Goal: Task Accomplishment & Management: Use online tool/utility

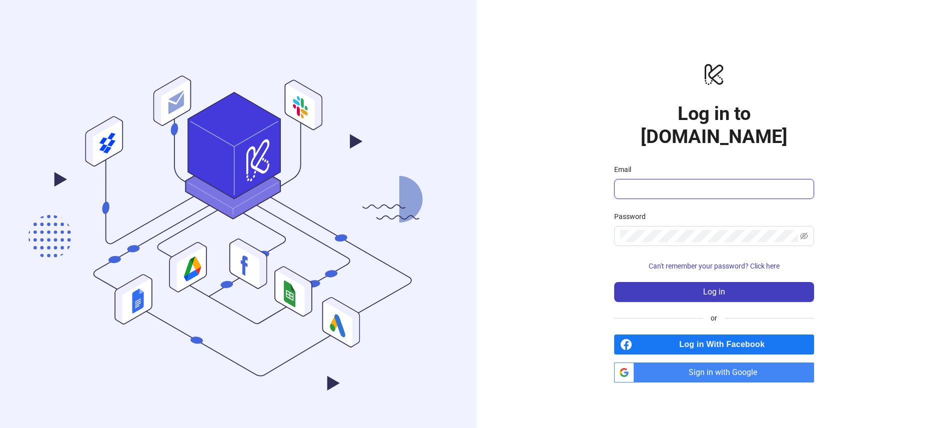
click at [663, 183] on input "Email" at bounding box center [713, 189] width 186 height 12
click at [688, 123] on h1 "Log in to [DOMAIN_NAME]" at bounding box center [714, 125] width 200 height 46
click at [684, 183] on input "Email" at bounding box center [713, 189] width 186 height 12
click at [629, 183] on input "Email" at bounding box center [713, 189] width 186 height 12
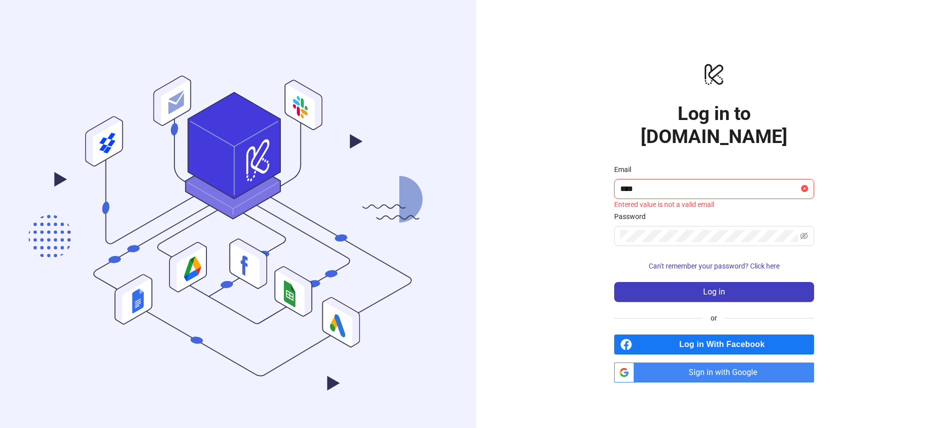
type input "**********"
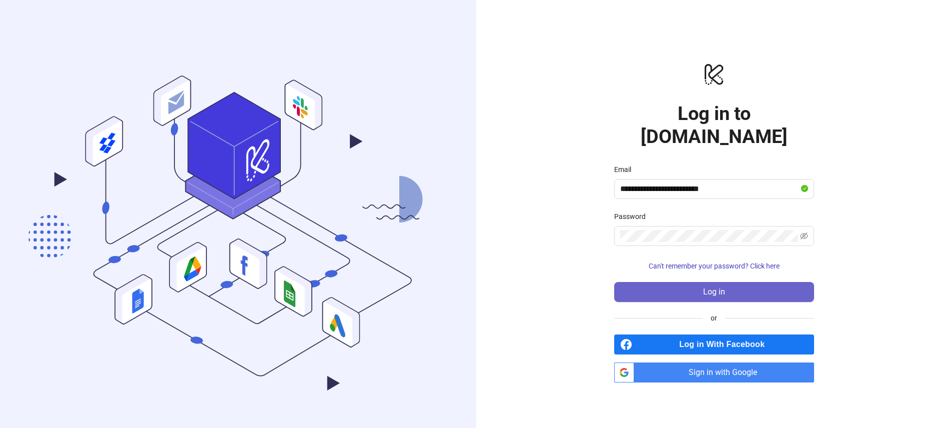
click at [739, 282] on button "Log in" at bounding box center [714, 292] width 200 height 20
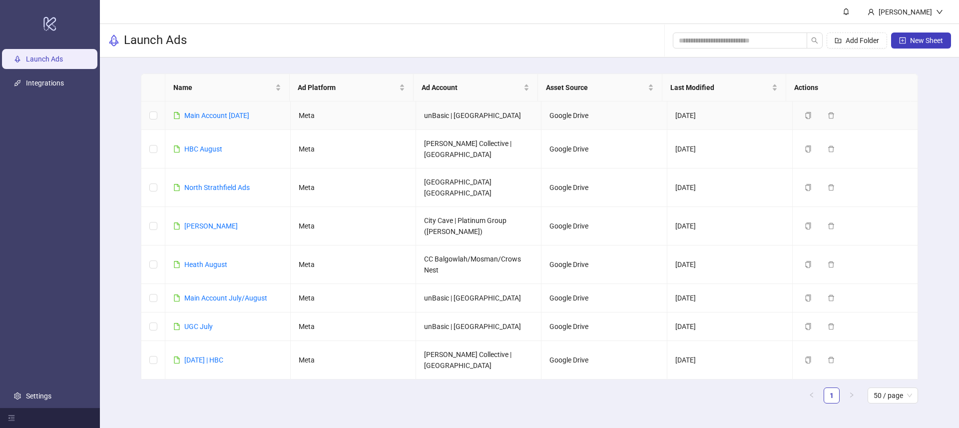
click at [236, 121] on td "Main Account [DATE]" at bounding box center [227, 115] width 125 height 28
click at [234, 115] on link "Main Account [DATE]" at bounding box center [216, 115] width 65 height 8
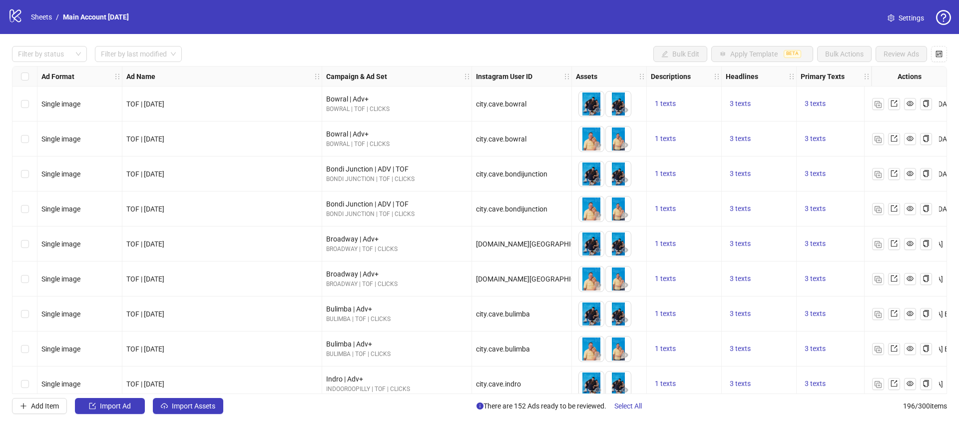
click at [13, 14] on icon at bounding box center [14, 15] width 11 height 13
click at [16, 16] on icon at bounding box center [14, 15] width 11 height 13
click at [937, 17] on icon "question-circle" at bounding box center [943, 17] width 15 height 15
click at [31, 12] on link "Sheets" at bounding box center [41, 16] width 25 height 11
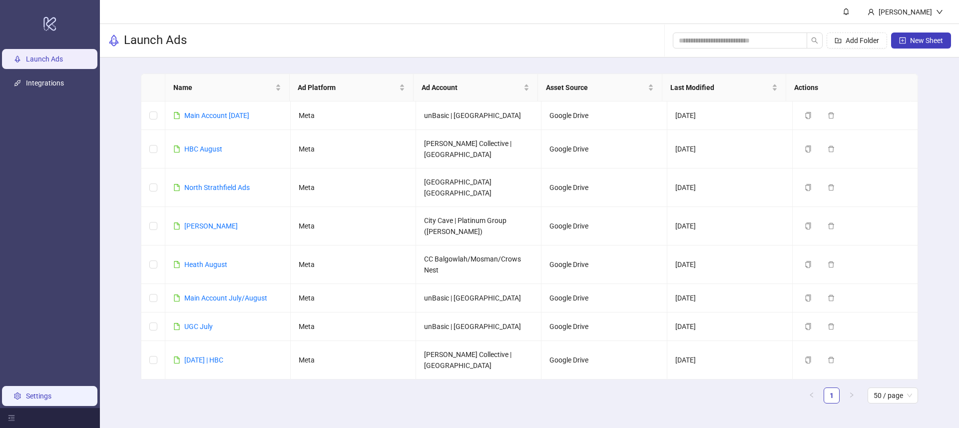
click at [29, 394] on link "Settings" at bounding box center [38, 396] width 25 height 8
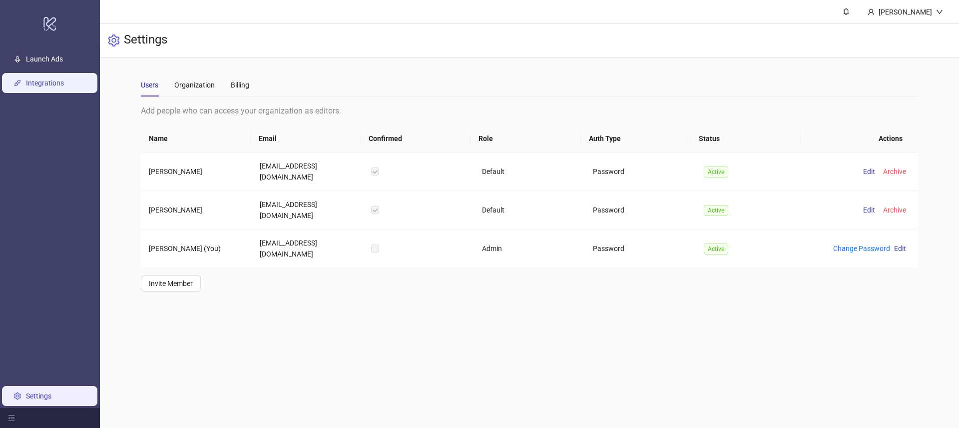
click at [64, 87] on link "Integrations" at bounding box center [45, 83] width 38 height 8
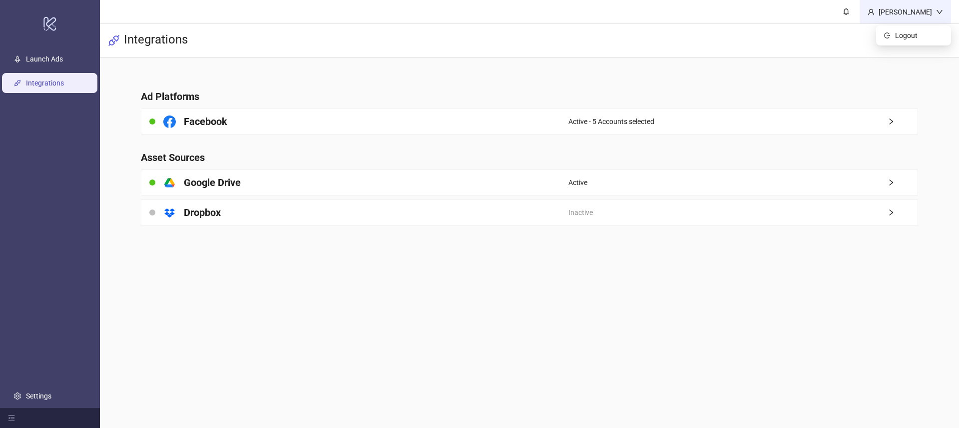
click at [926, 17] on div "[PERSON_NAME]" at bounding box center [905, 11] width 91 height 23
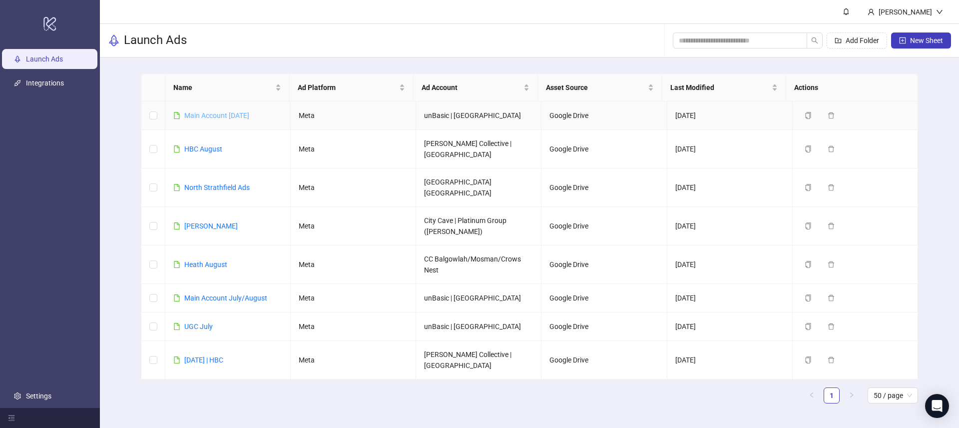
click at [239, 116] on link "Main Account [DATE]" at bounding box center [216, 115] width 65 height 8
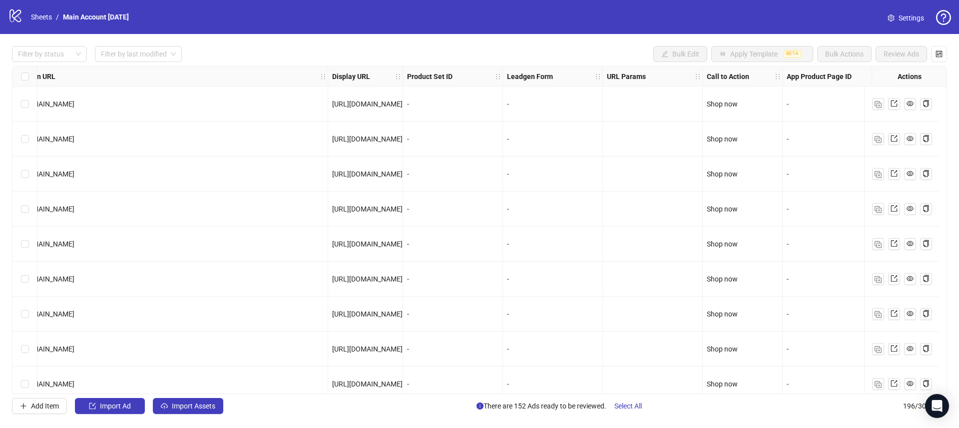
scroll to position [0, 1017]
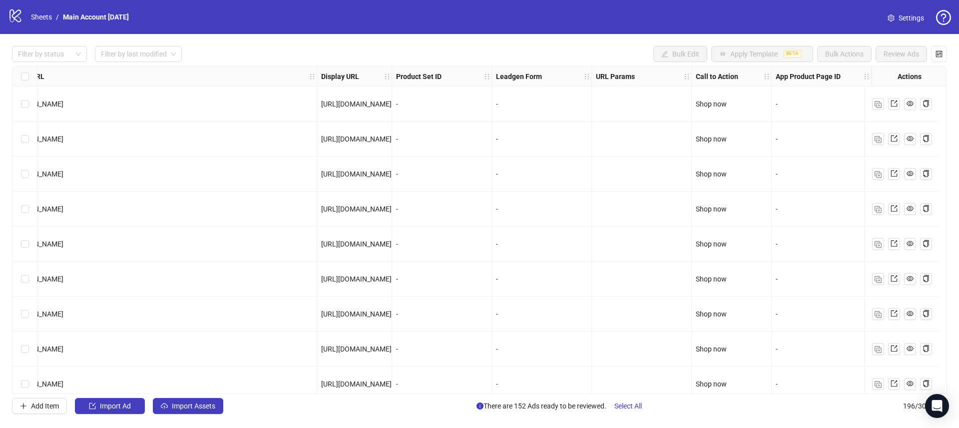
click at [412, 107] on div "-" at bounding box center [441, 103] width 91 height 11
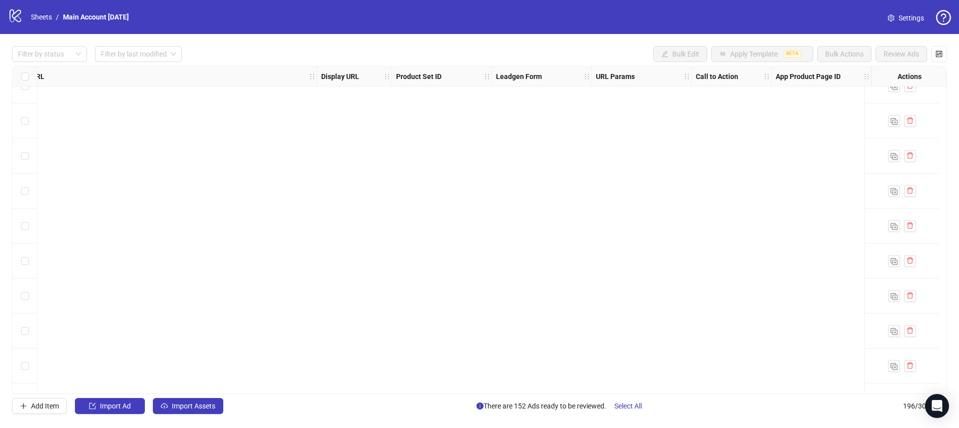
scroll to position [6552, 1017]
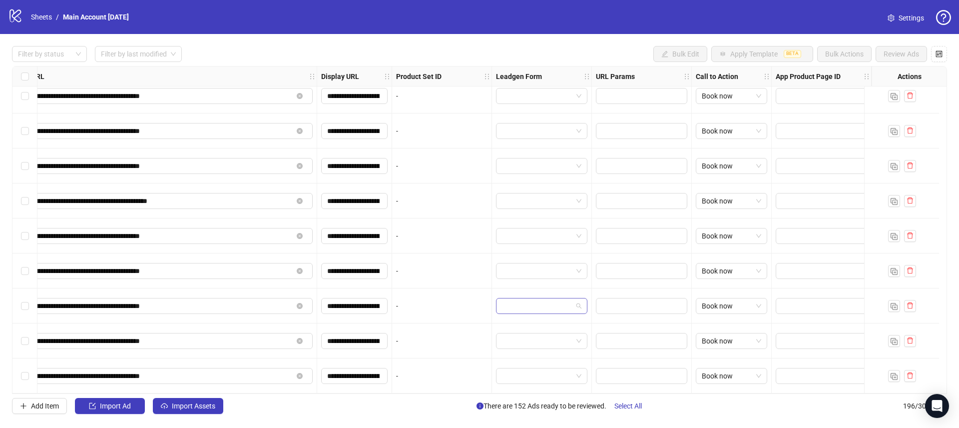
drag, startPoint x: 526, startPoint y: 307, endPoint x: 538, endPoint y: 306, distance: 12.5
click at [526, 307] on input "search" at bounding box center [537, 305] width 70 height 15
click at [456, 300] on div "-" at bounding box center [441, 305] width 91 height 11
click at [422, 301] on div "-" at bounding box center [441, 305] width 91 height 11
click at [551, 301] on input "search" at bounding box center [537, 305] width 70 height 15
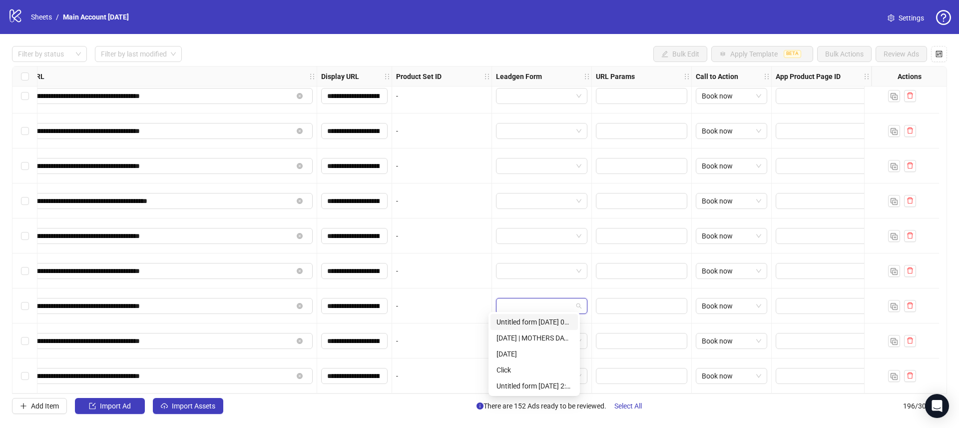
click at [547, 34] on div "**********" at bounding box center [479, 230] width 959 height 392
